Goal: Find specific page/section: Find specific page/section

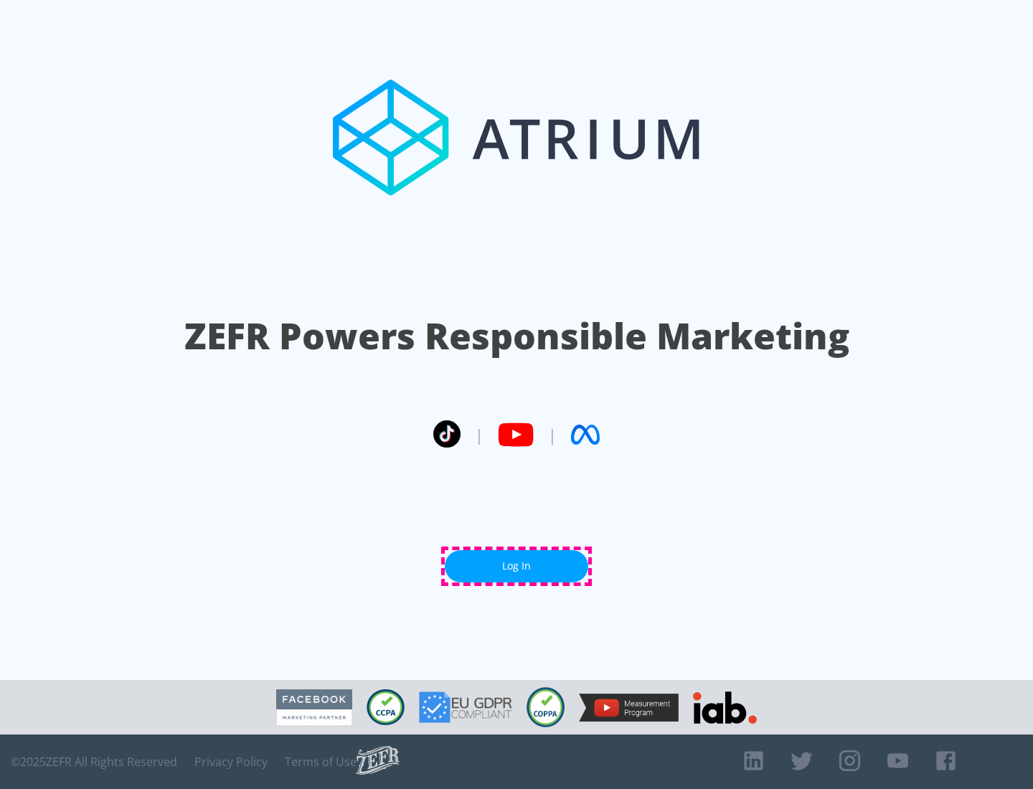
click at [517, 566] on link "Log In" at bounding box center [517, 566] width 144 height 32
